Goal: Task Accomplishment & Management: Manage account settings

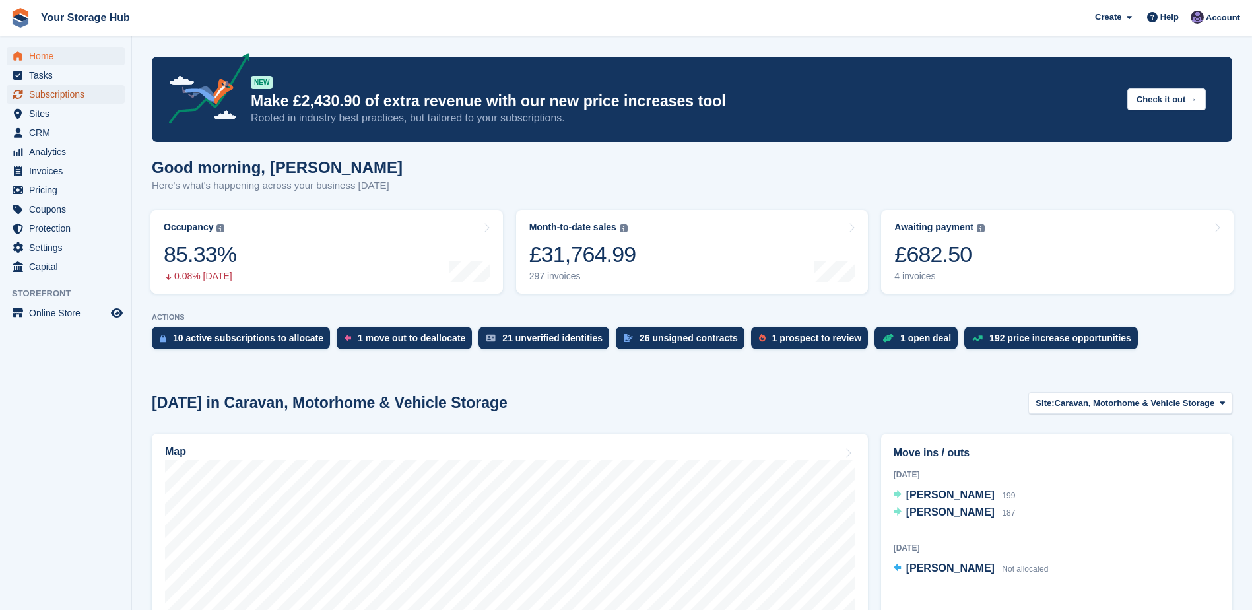
click at [50, 97] on span "Subscriptions" at bounding box center [68, 94] width 79 height 18
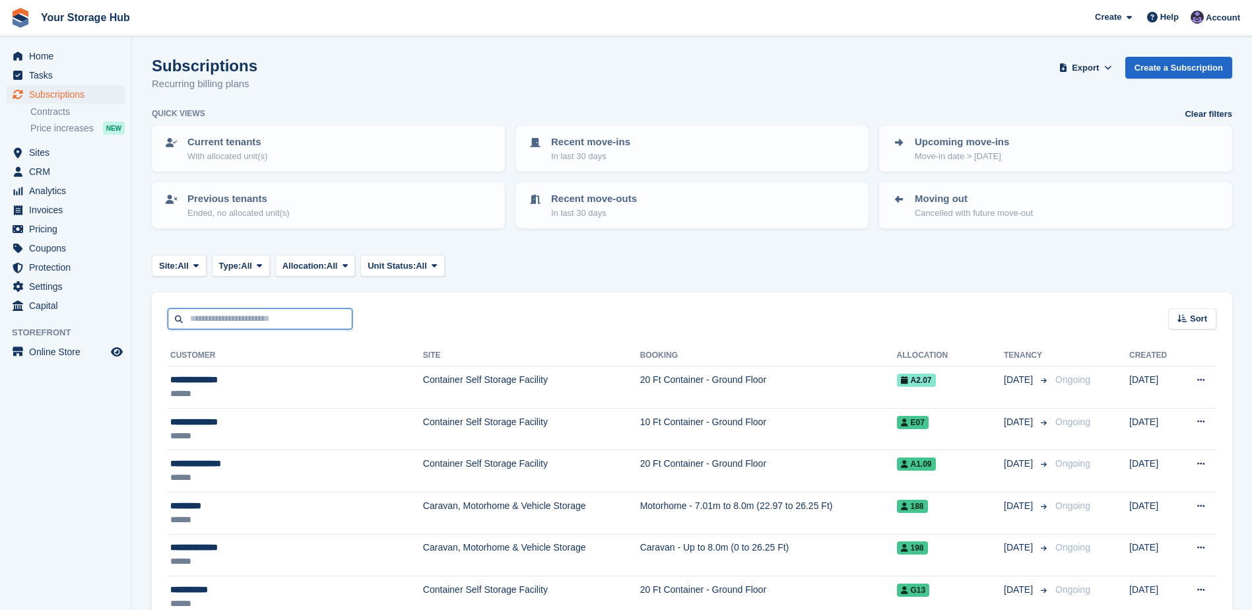
click at [259, 321] on input "text" at bounding box center [260, 319] width 185 height 22
type input "**********"
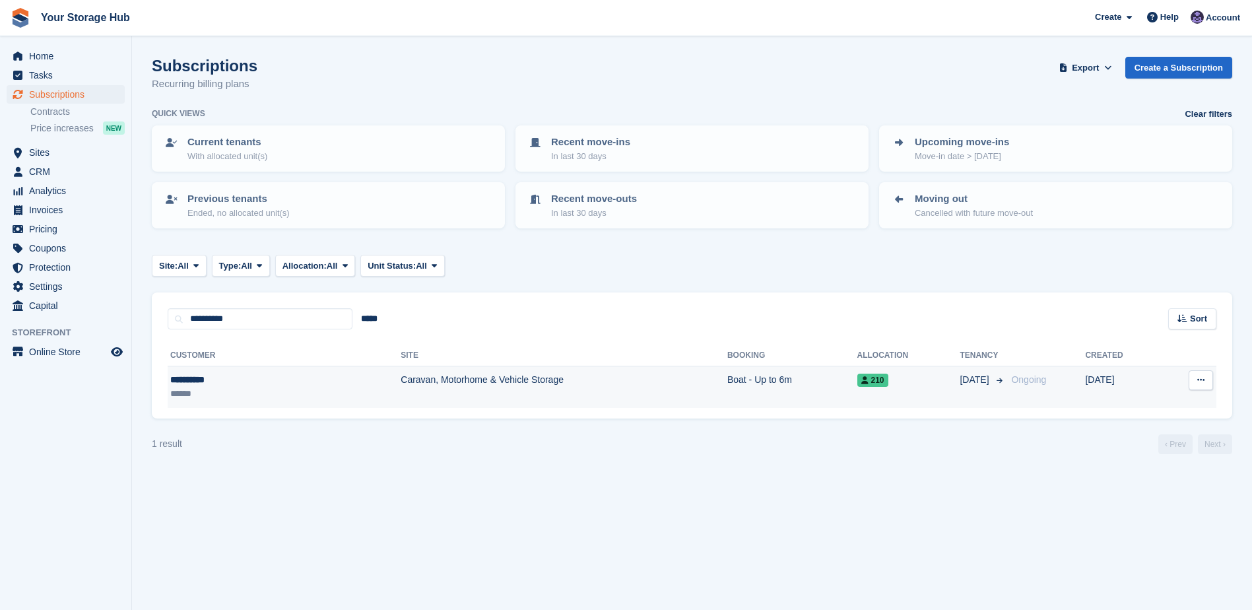
click at [432, 376] on td "Caravan, Motorhome & Vehicle Storage" at bounding box center [564, 387] width 327 height 42
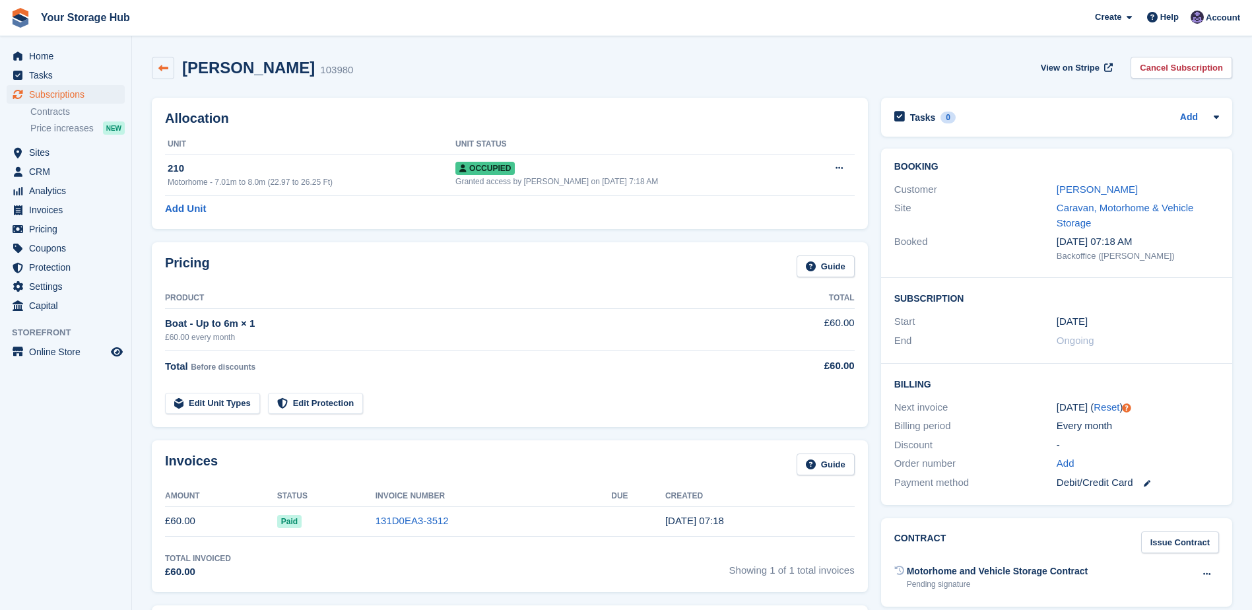
click at [174, 62] on div "Jim Reeves 103980" at bounding box center [263, 68] width 179 height 19
click at [56, 52] on span "Home" at bounding box center [68, 56] width 79 height 18
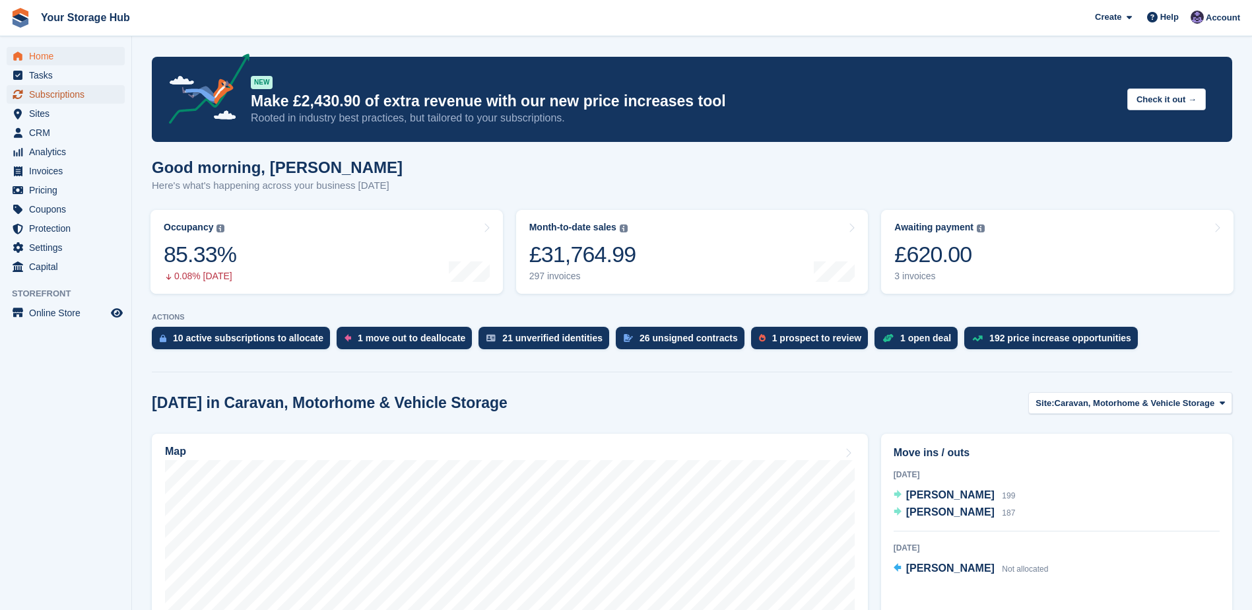
click at [44, 98] on span "Subscriptions" at bounding box center [68, 94] width 79 height 18
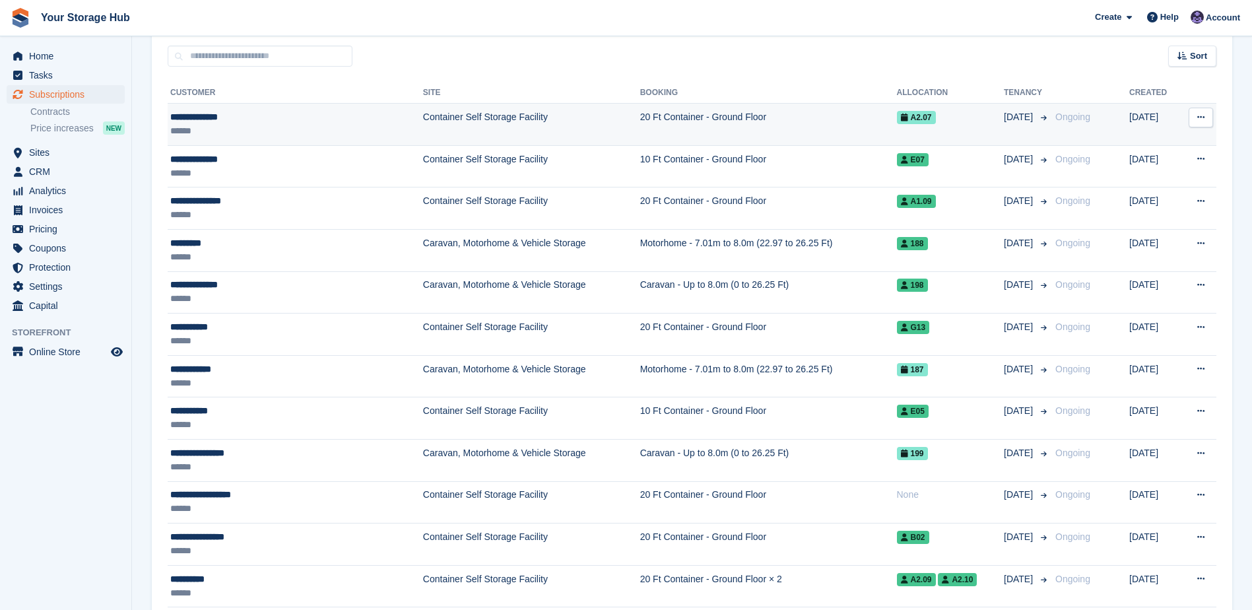
scroll to position [264, 0]
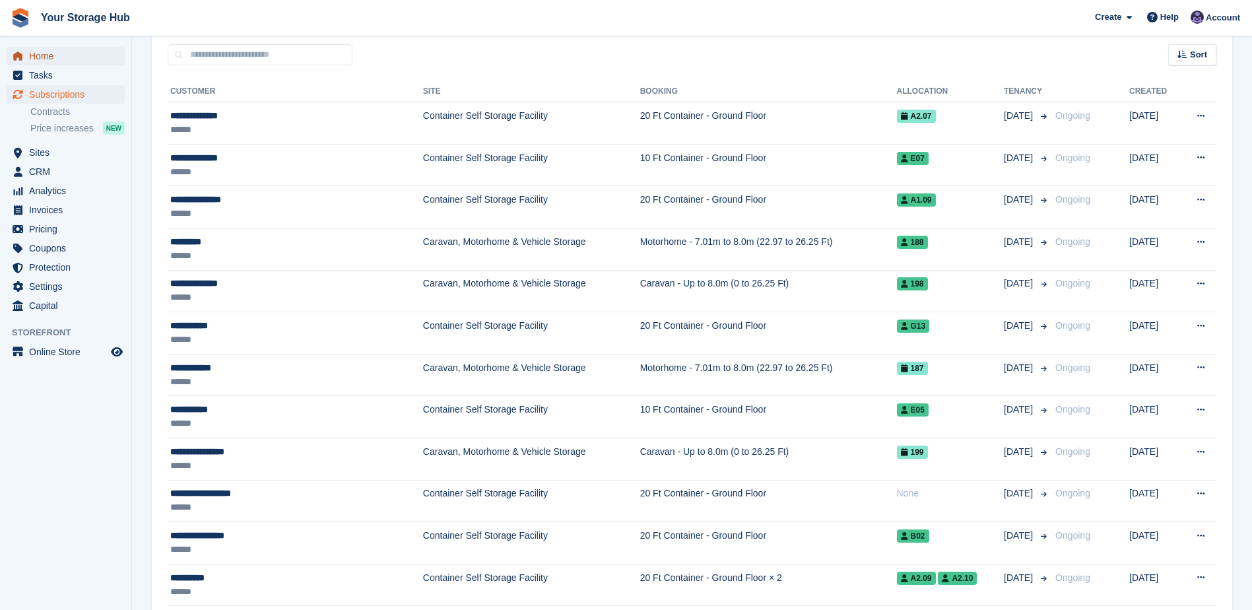
click at [65, 60] on span "Home" at bounding box center [68, 56] width 79 height 18
